Goal: Find specific page/section: Find specific page/section

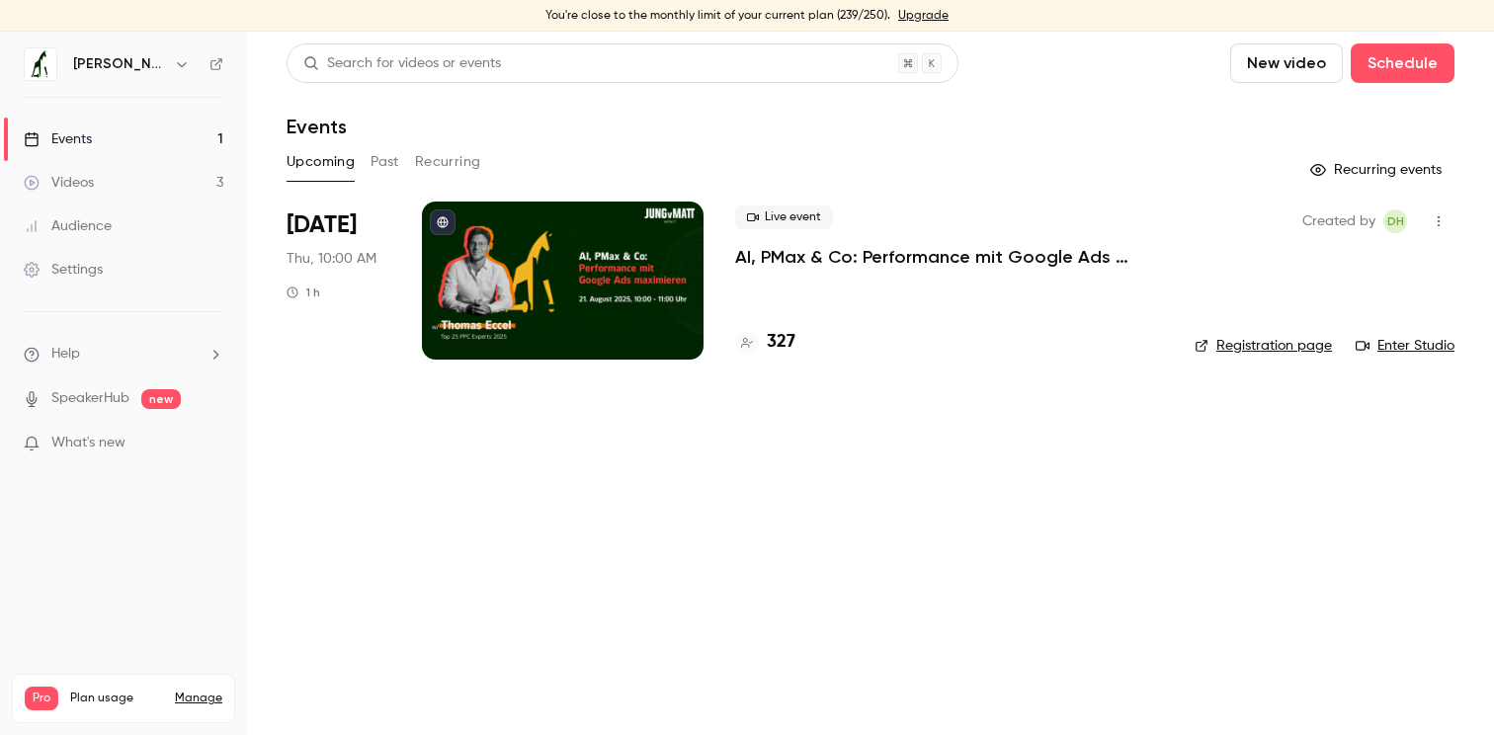
click at [1403, 329] on div "Created by DH Registration page Enter Studio" at bounding box center [1324, 281] width 260 height 158
click at [1405, 354] on link "Enter Studio" at bounding box center [1404, 346] width 99 height 20
click at [1436, 347] on link "Enter Studio" at bounding box center [1404, 346] width 99 height 20
